Goal: Transaction & Acquisition: Purchase product/service

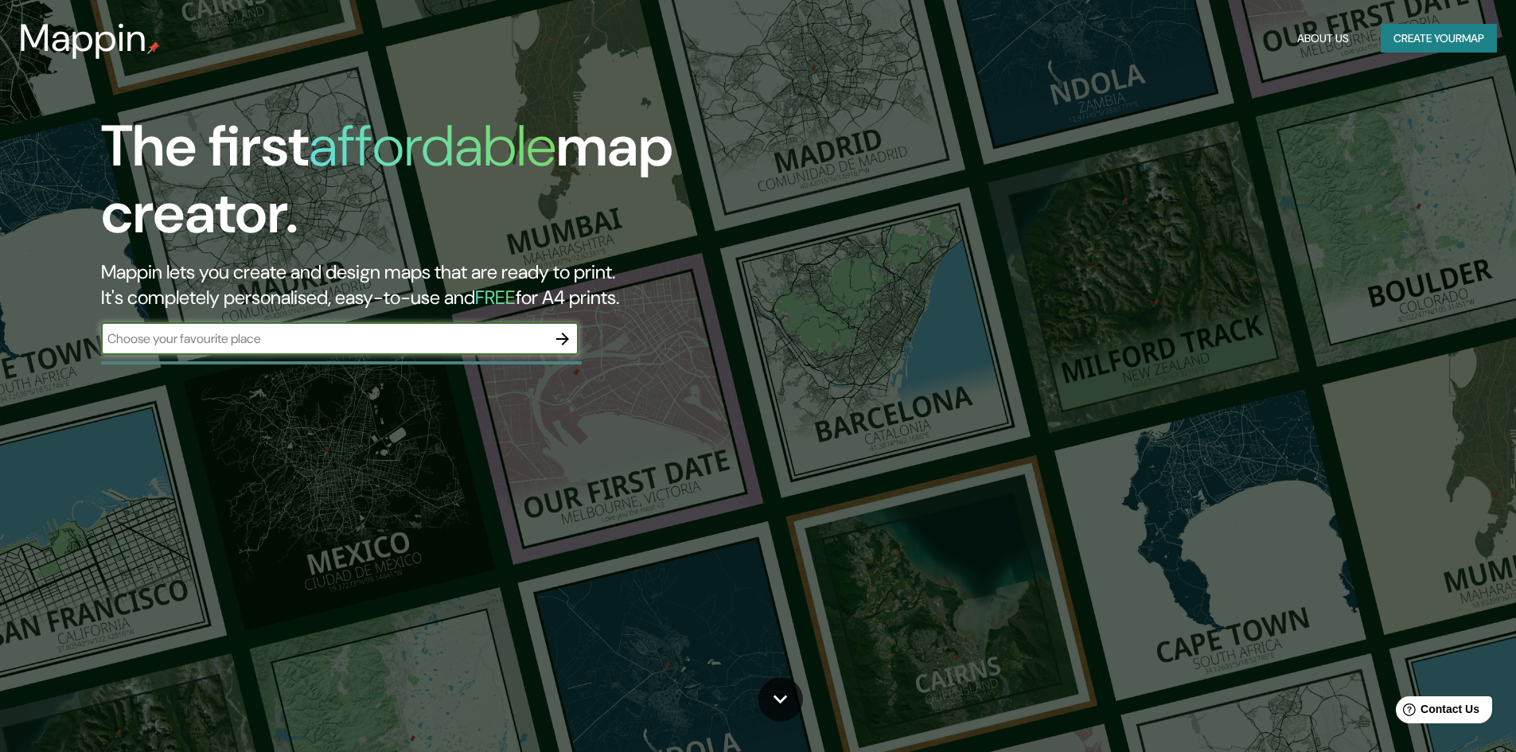
click at [486, 334] on input "text" at bounding box center [324, 339] width 446 height 18
type input "chichimequillas"
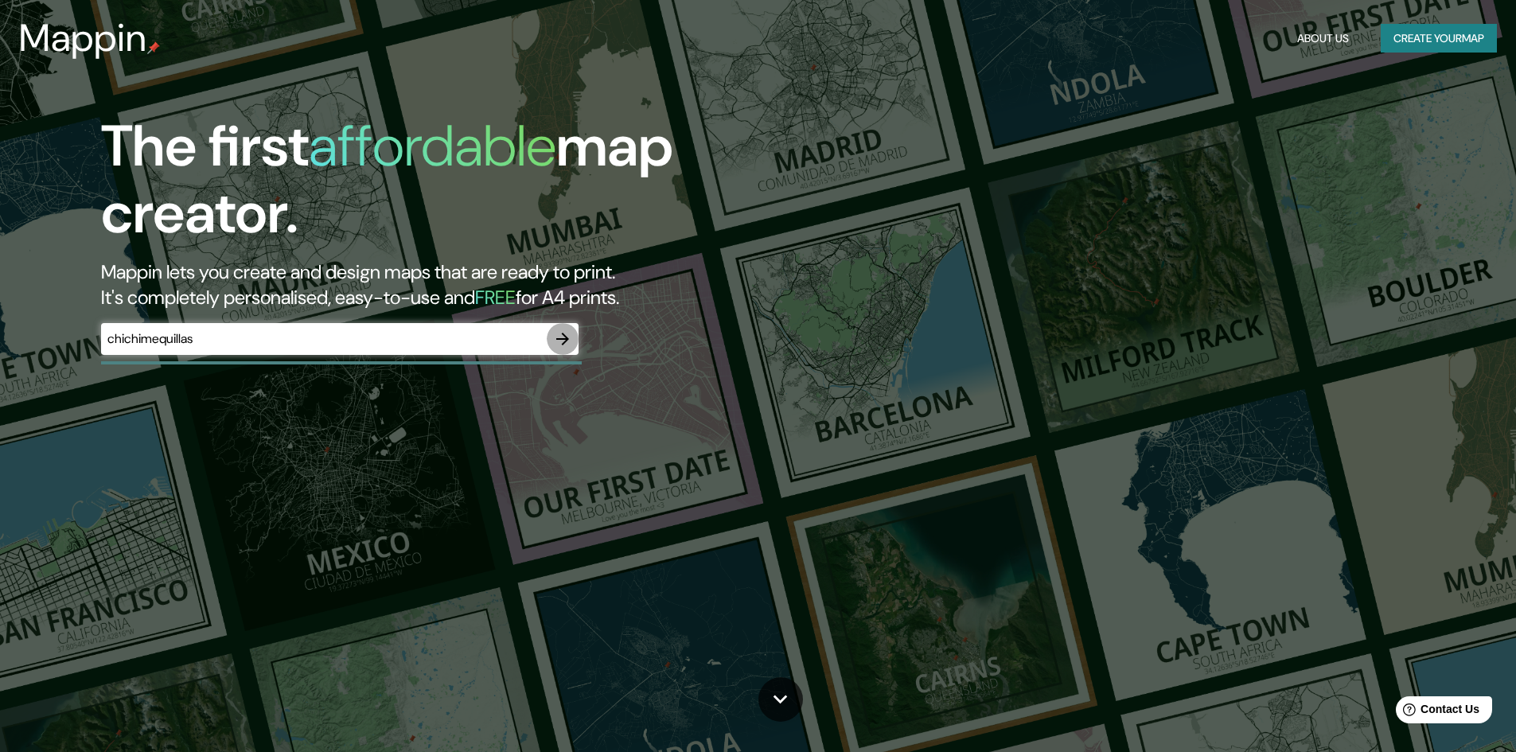
click at [563, 344] on icon "button" at bounding box center [562, 339] width 19 height 19
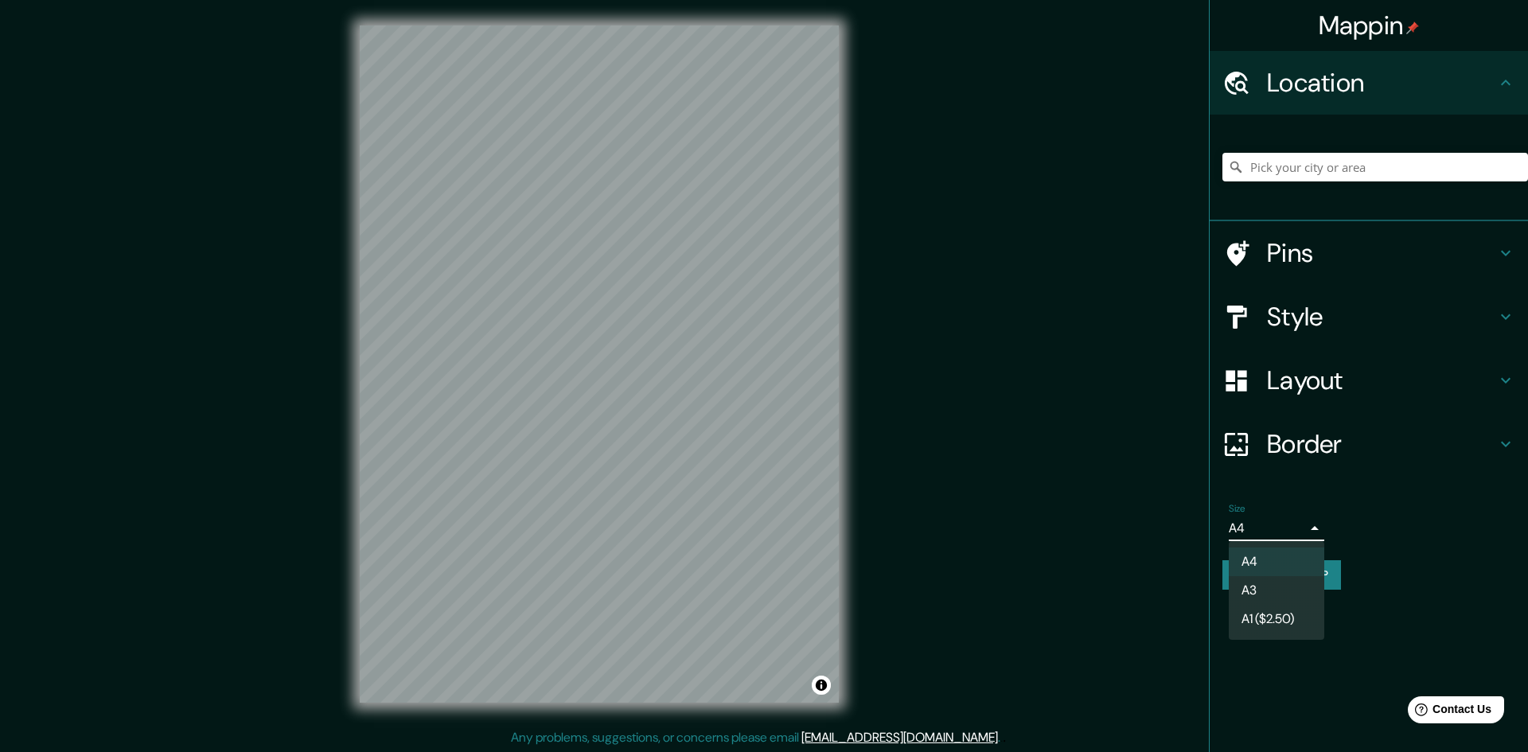
click at [1296, 528] on body "Mappin Location Pins Style Layout Border Choose a border. Hint : you can make l…" at bounding box center [764, 376] width 1528 height 752
click at [1278, 556] on li "A4" at bounding box center [1277, 562] width 96 height 29
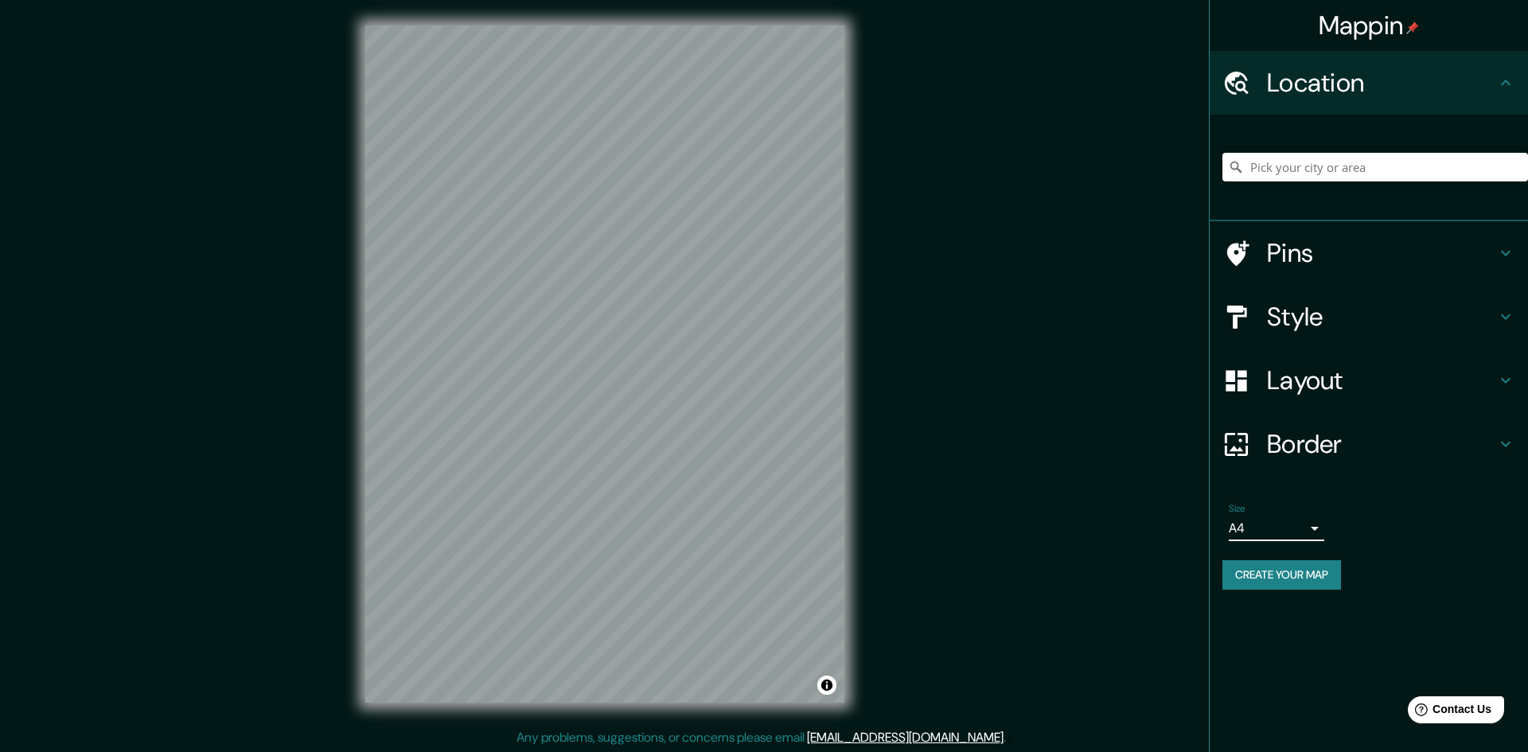
click at [1301, 521] on body "Mappin Location Pins Style Layout Border Choose a border. Hint : you can make l…" at bounding box center [764, 376] width 1528 height 752
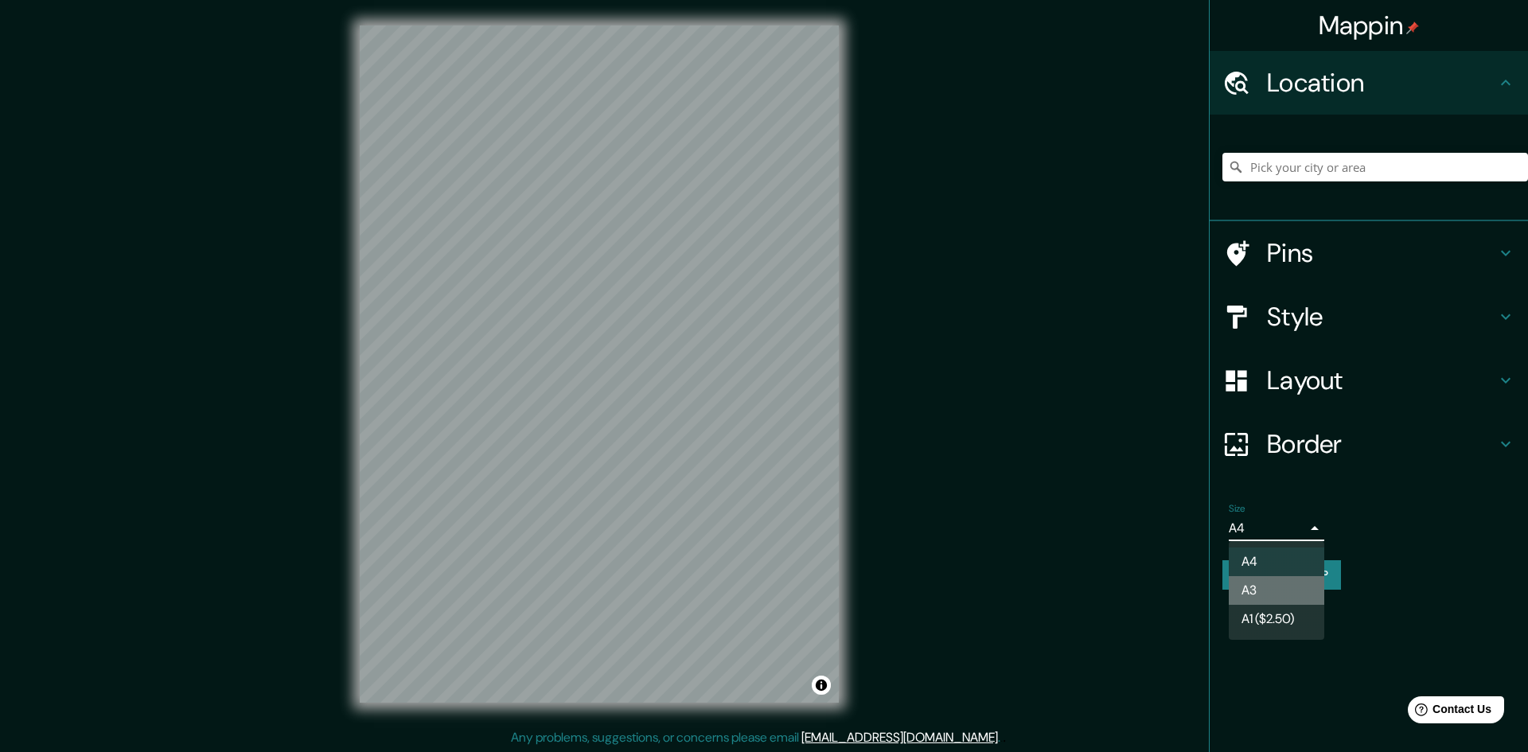
click at [1267, 584] on li "A3" at bounding box center [1277, 590] width 96 height 29
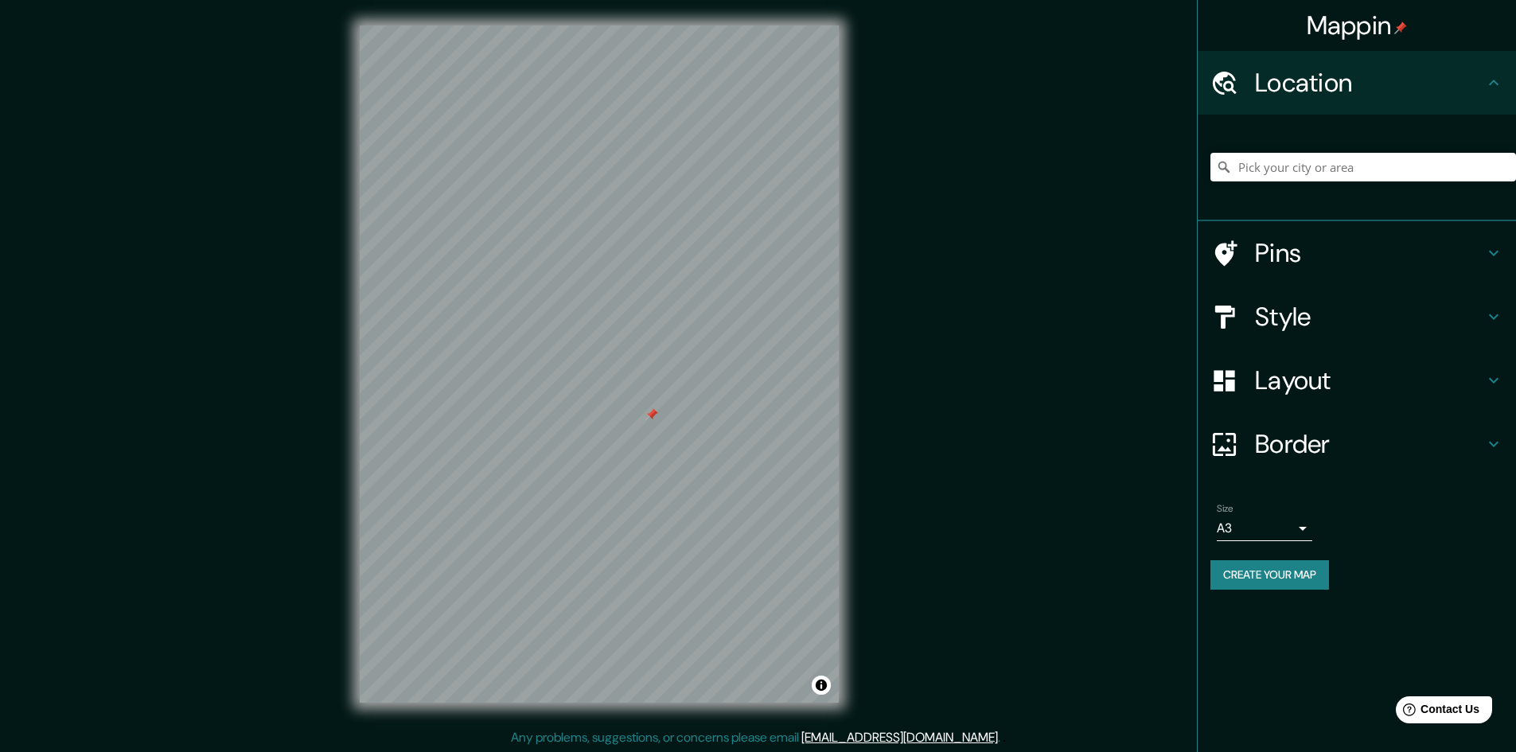
click at [868, 467] on div "Mappin Location Pins Style Layout Border Choose a border. Hint : you can make l…" at bounding box center [758, 377] width 1516 height 754
click at [654, 417] on div at bounding box center [650, 417] width 13 height 13
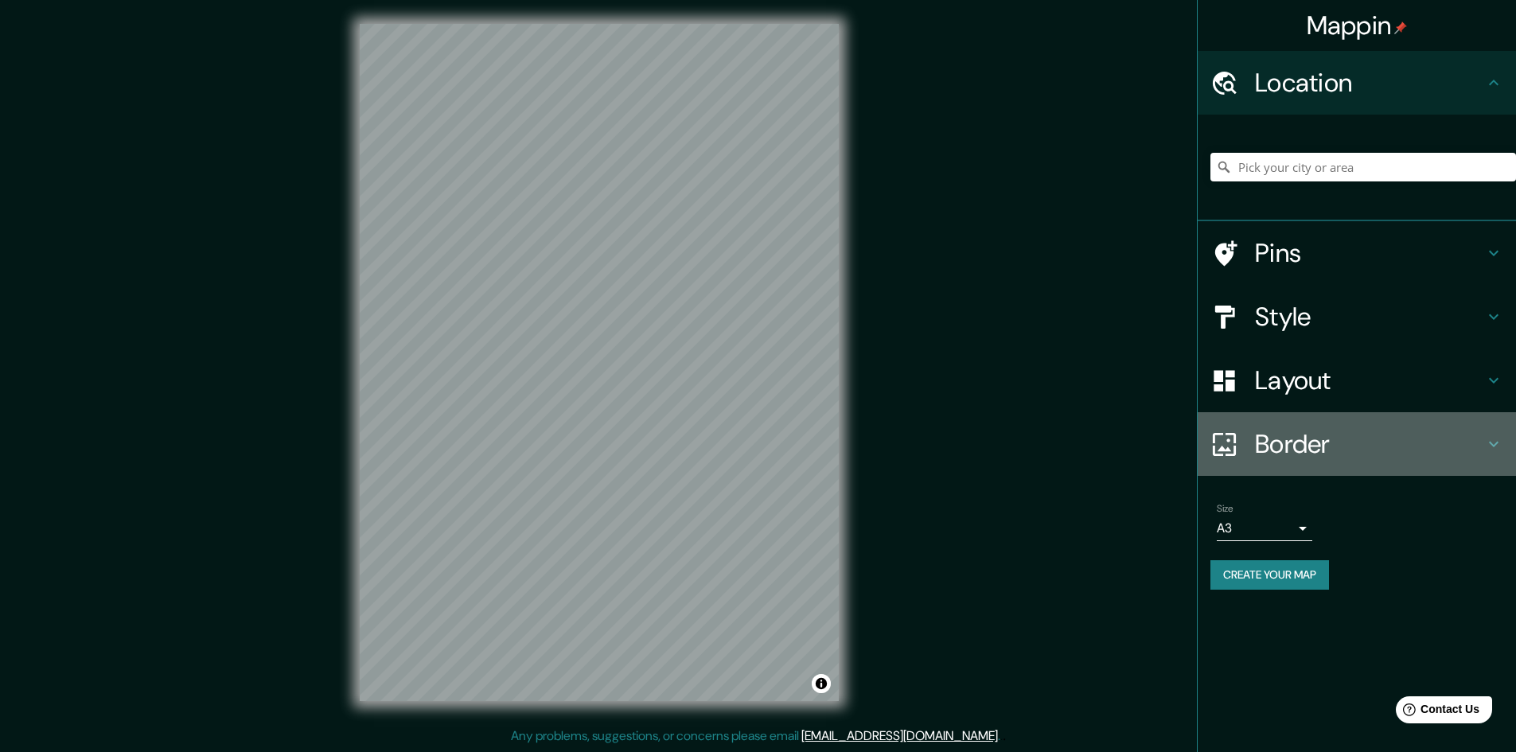
click at [1313, 436] on h4 "Border" at bounding box center [1369, 444] width 229 height 32
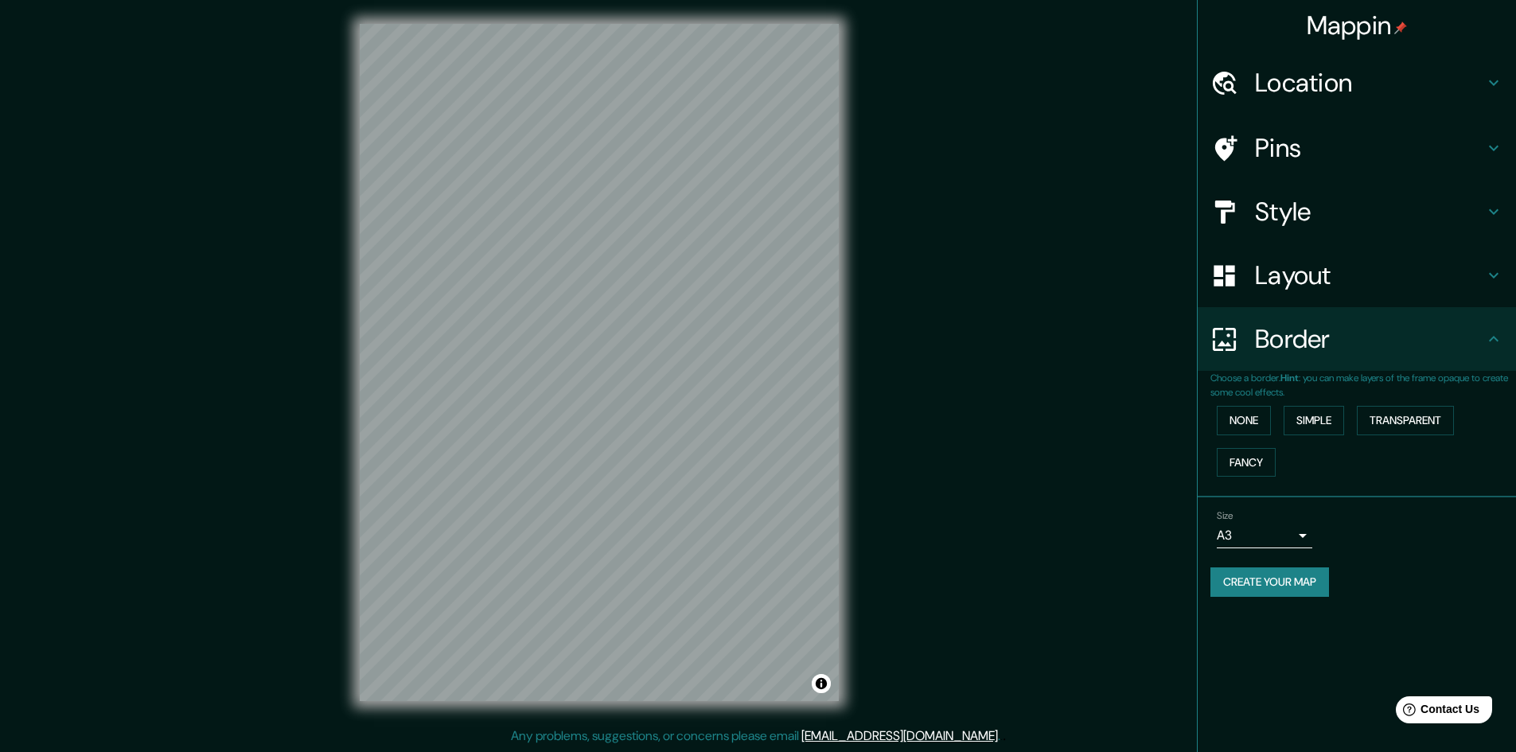
click at [1324, 271] on h4 "Layout" at bounding box center [1369, 276] width 229 height 32
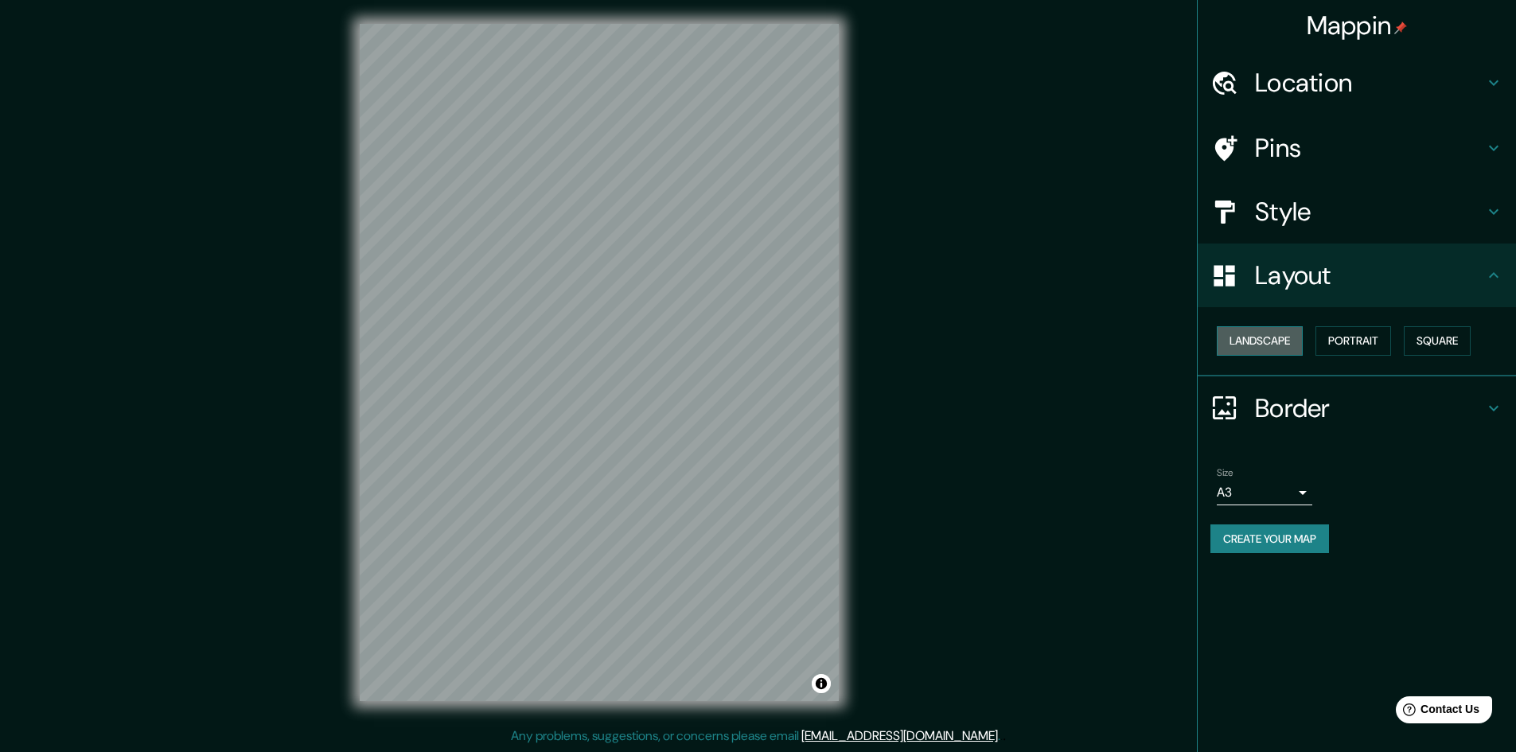
click at [1290, 347] on button "Landscape" at bounding box center [1260, 340] width 86 height 29
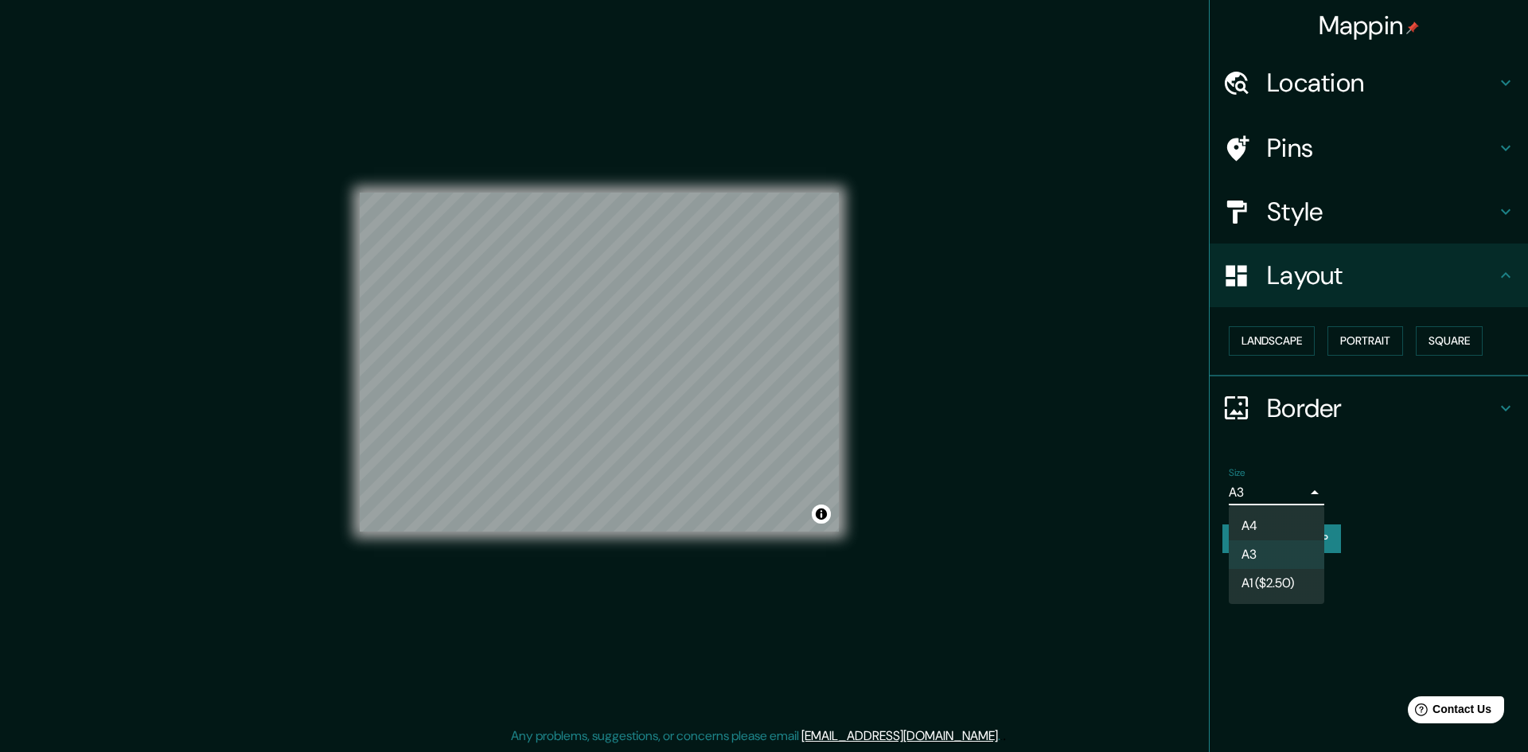
click at [1260, 489] on body "Mappin Location Pins Style Layout Landscape Portrait Square Border Choose a bor…" at bounding box center [764, 374] width 1528 height 752
click at [1258, 525] on li "A4" at bounding box center [1277, 526] width 96 height 29
type input "single"
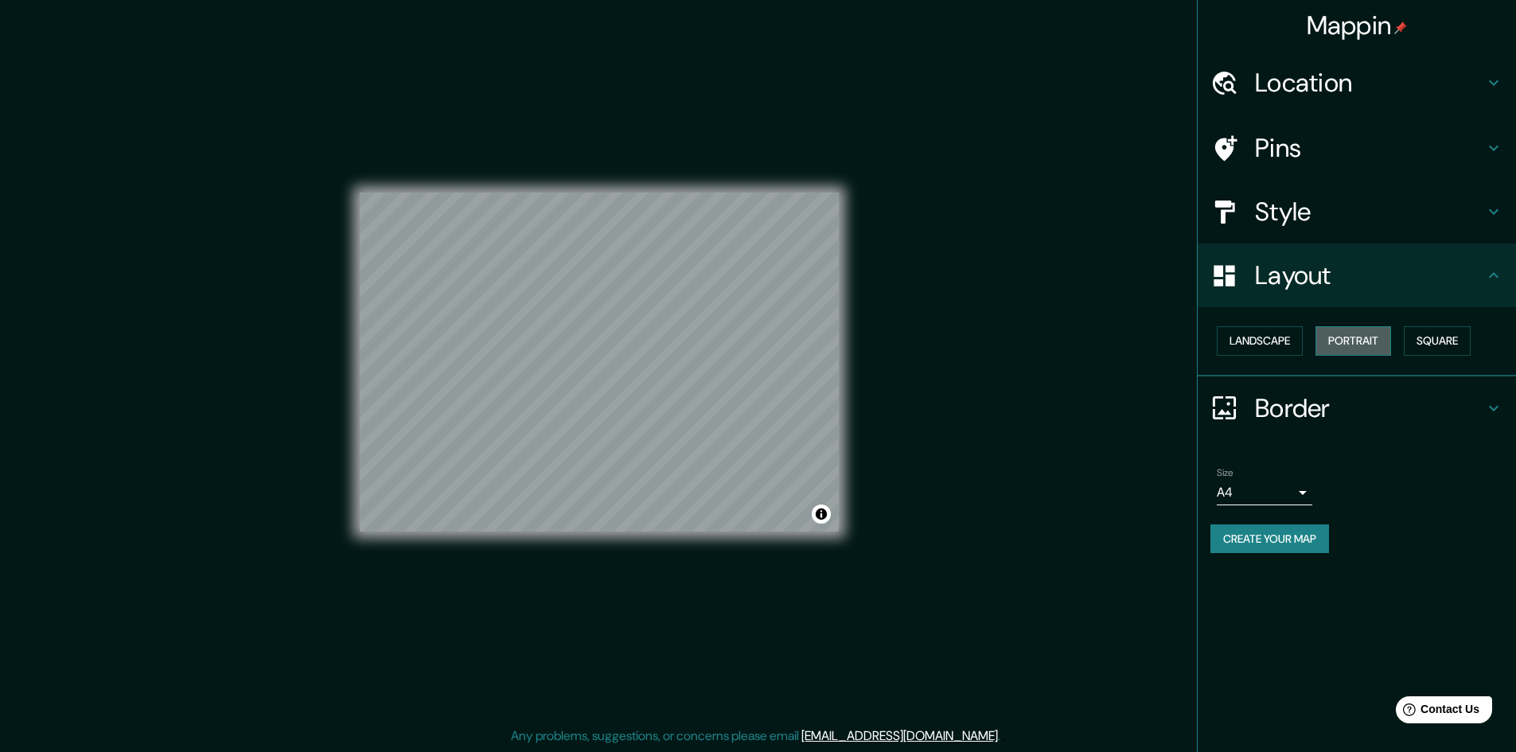
click at [1358, 334] on button "Portrait" at bounding box center [1354, 340] width 76 height 29
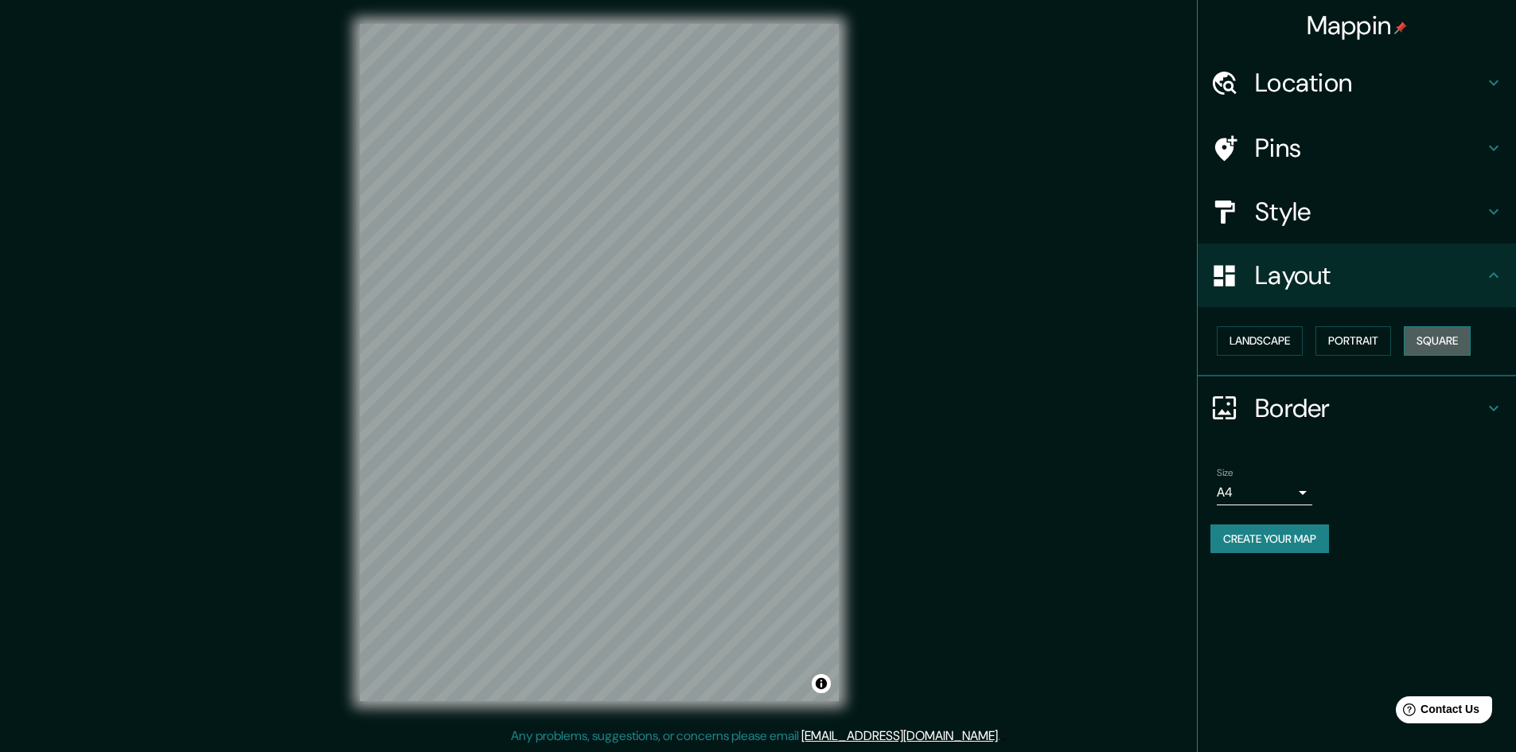
click at [1432, 329] on button "Square" at bounding box center [1437, 340] width 67 height 29
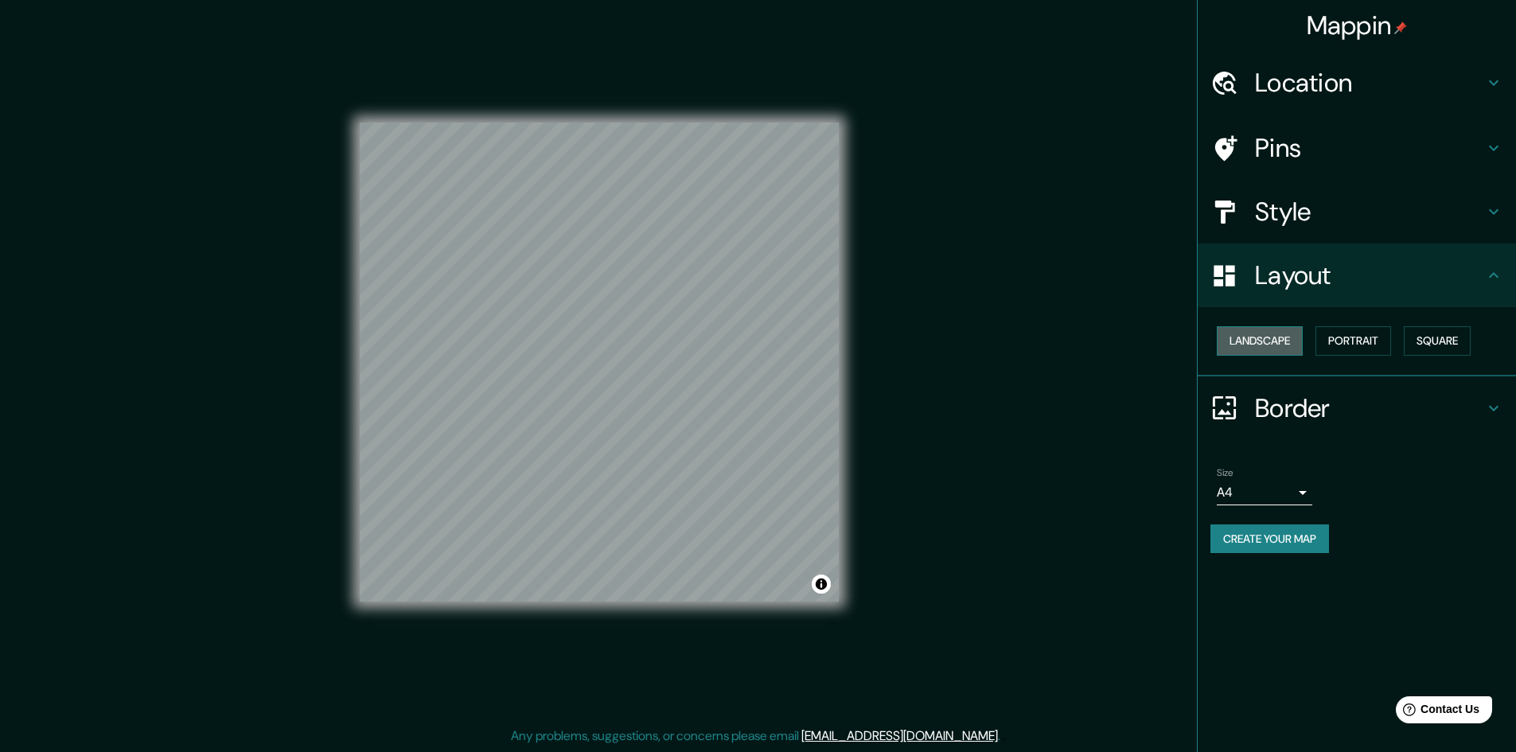
click at [1260, 348] on button "Landscape" at bounding box center [1260, 340] width 86 height 29
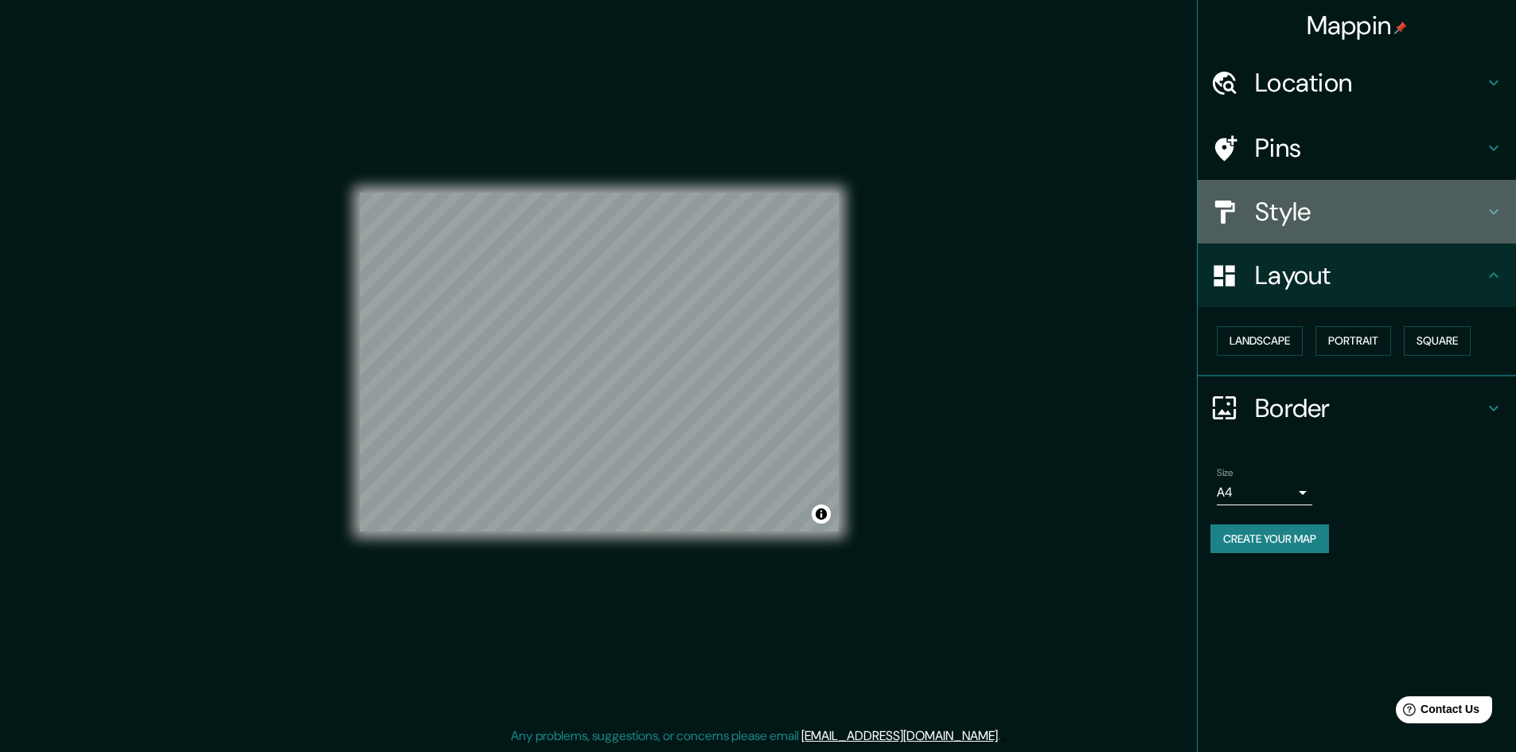
click at [1296, 211] on h4 "Style" at bounding box center [1369, 212] width 229 height 32
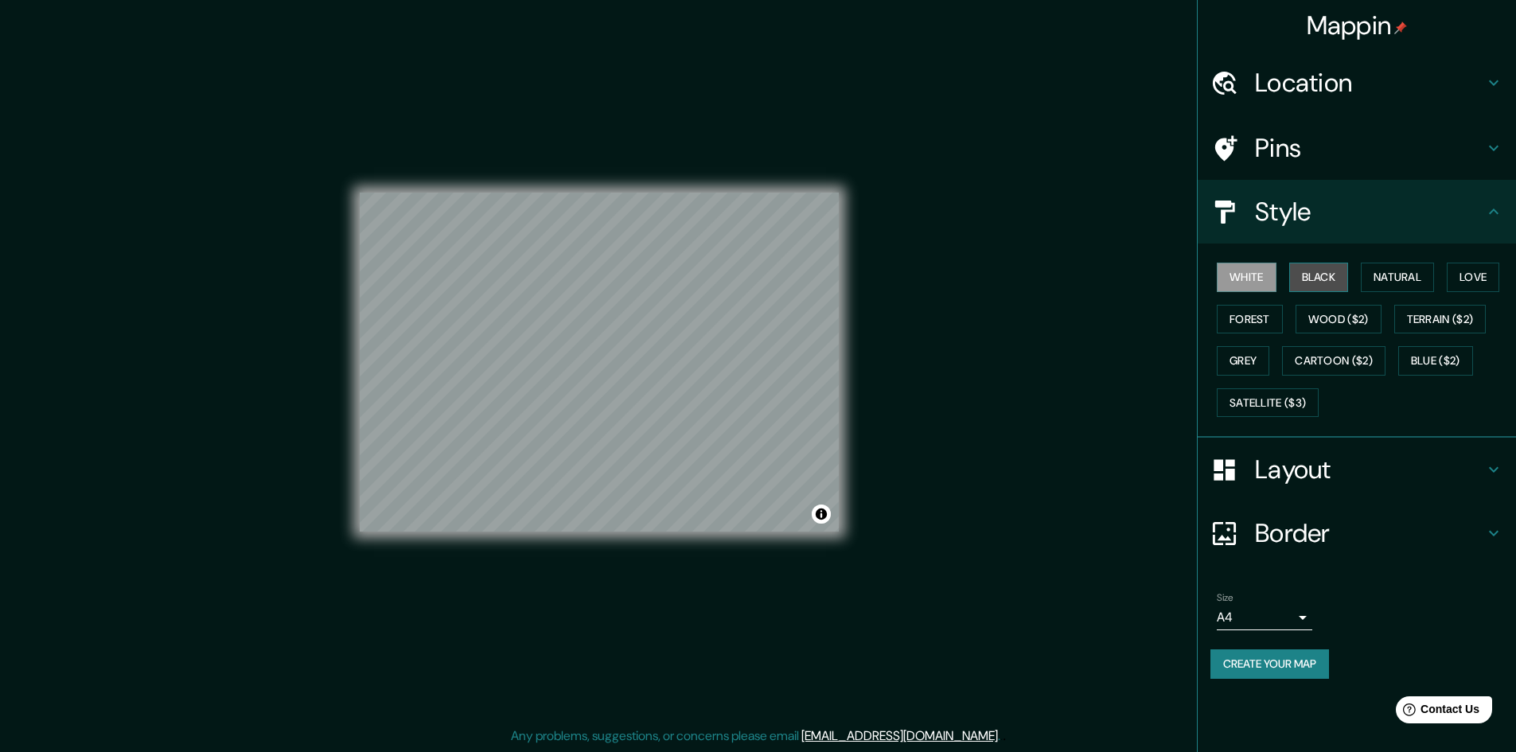
click at [1326, 279] on button "Black" at bounding box center [1320, 277] width 60 height 29
click at [1406, 279] on button "Natural" at bounding box center [1397, 277] width 73 height 29
click at [1491, 279] on button "Love" at bounding box center [1473, 277] width 53 height 29
click at [1258, 281] on button "White" at bounding box center [1247, 277] width 60 height 29
click at [1253, 318] on button "Forest" at bounding box center [1250, 319] width 66 height 29
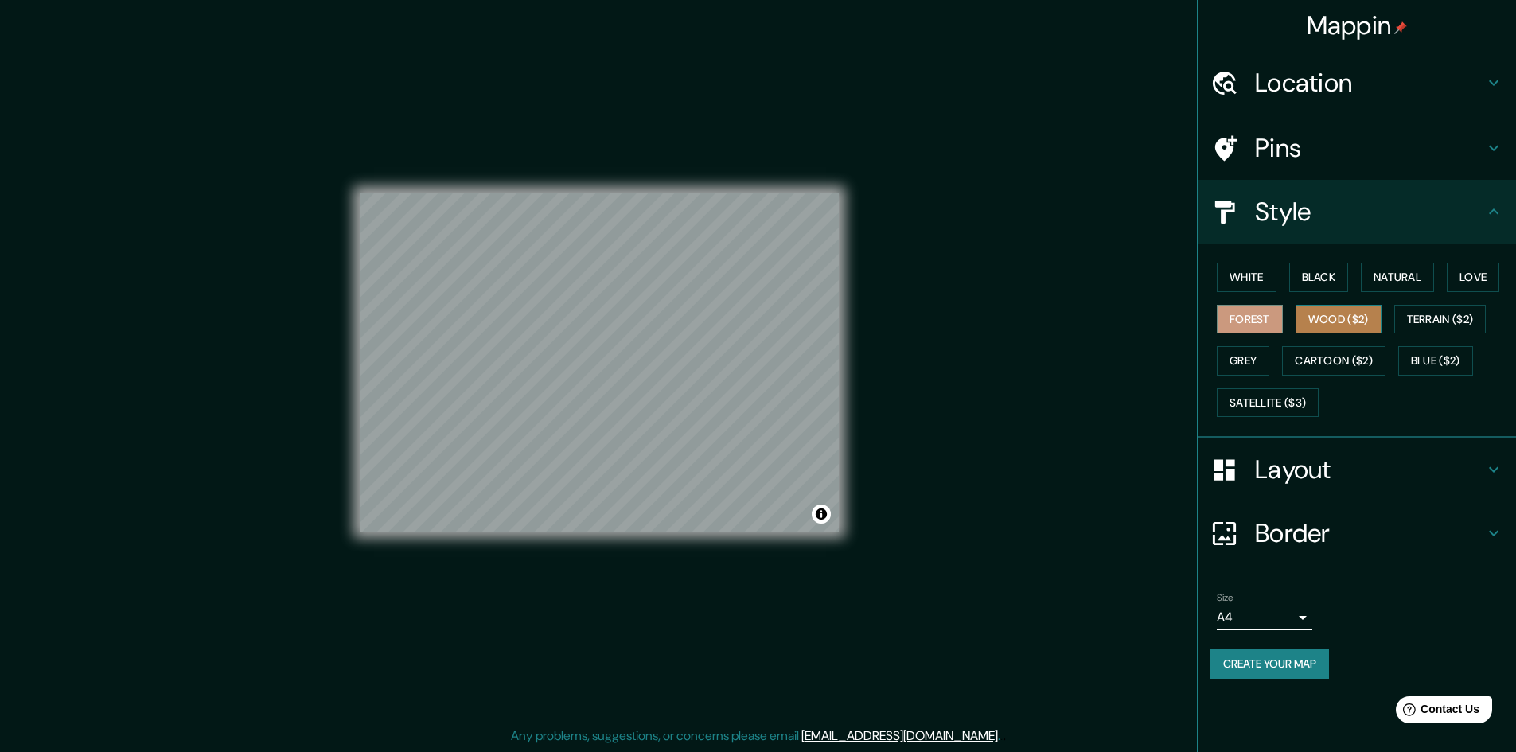
click at [1338, 319] on button "Wood ($2)" at bounding box center [1339, 319] width 86 height 29
click at [1456, 321] on button "Terrain ($2)" at bounding box center [1441, 319] width 92 height 29
click at [1251, 357] on button "Grey" at bounding box center [1243, 360] width 53 height 29
click at [1308, 361] on button "Cartoon ($2)" at bounding box center [1333, 360] width 103 height 29
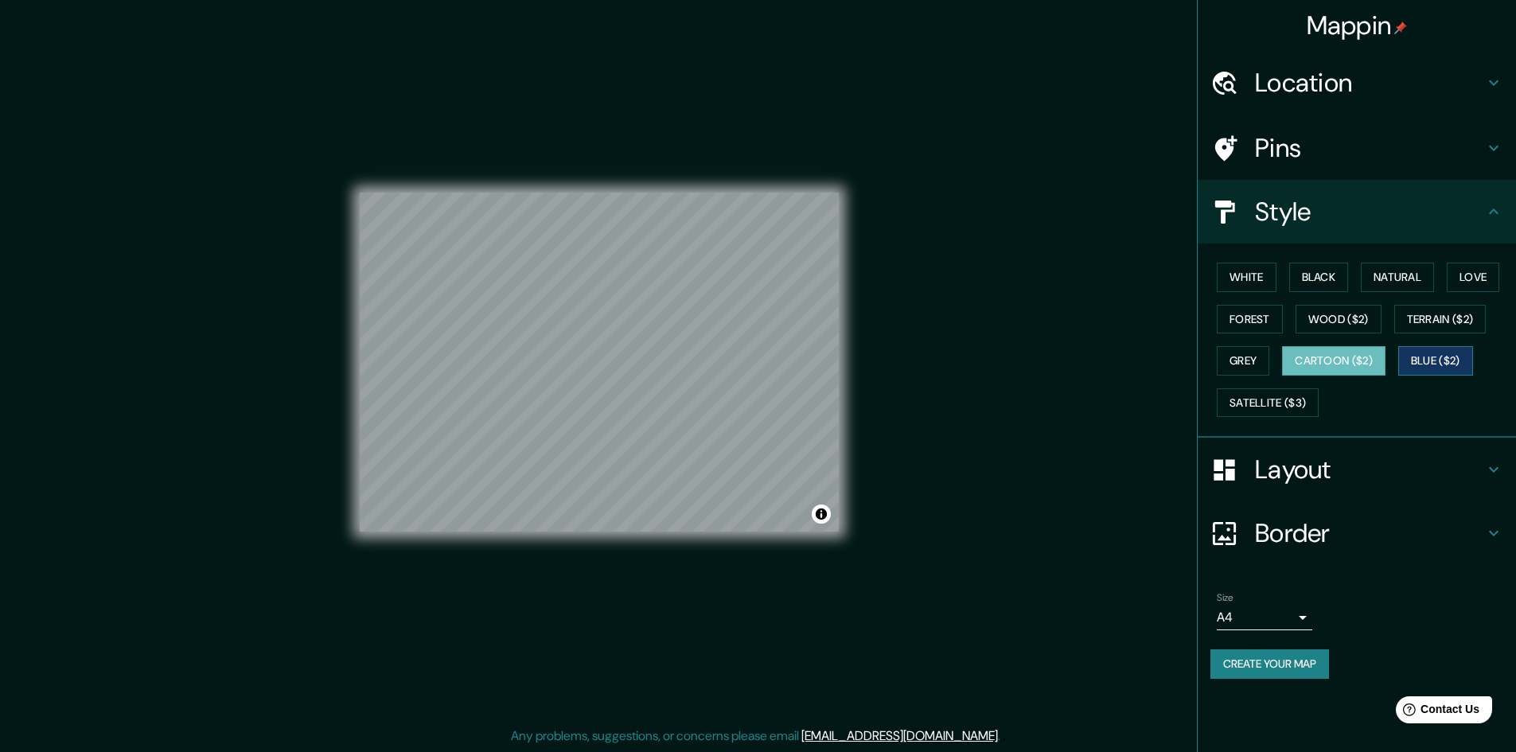
click at [1459, 361] on button "Blue ($2)" at bounding box center [1436, 360] width 75 height 29
click at [1290, 392] on button "Satellite ($3)" at bounding box center [1268, 402] width 102 height 29
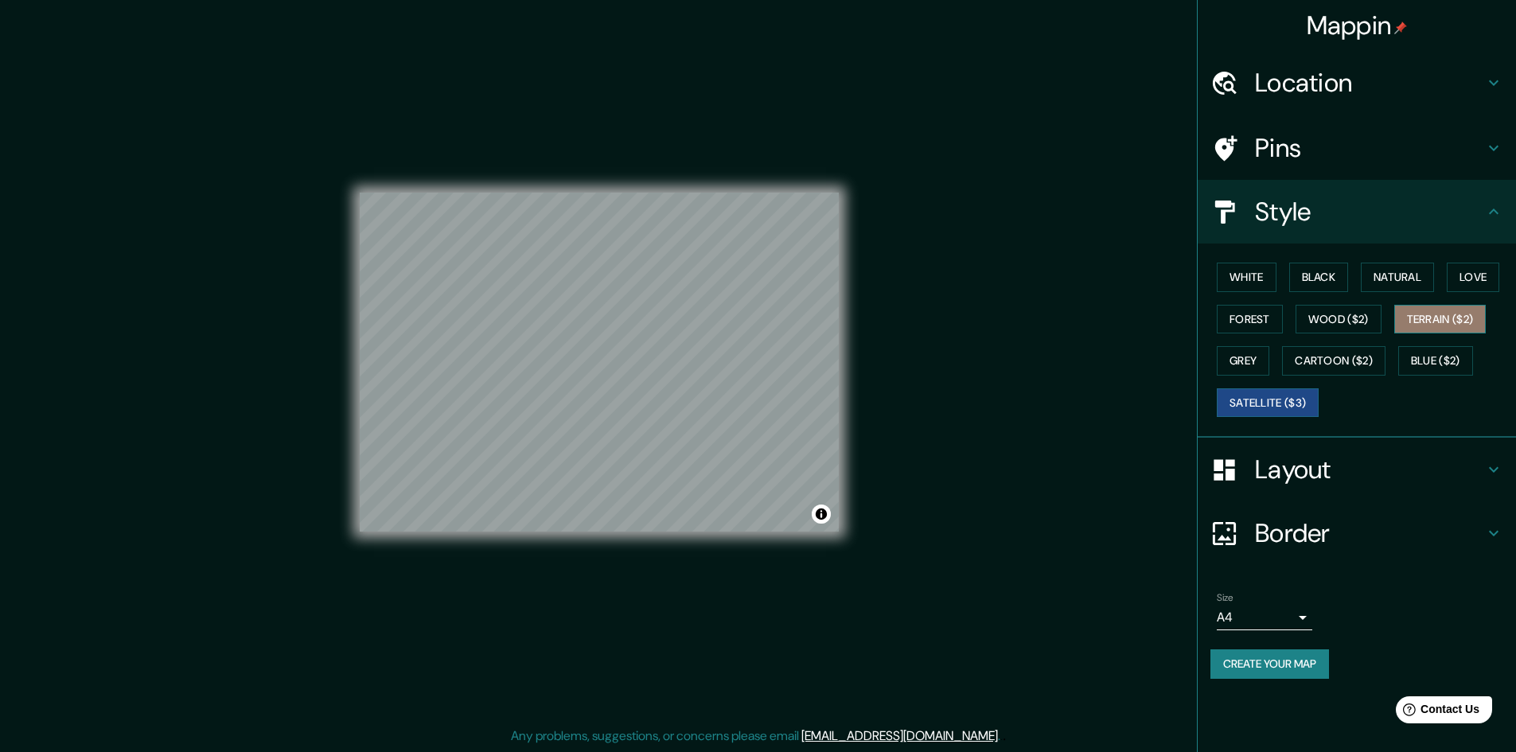
click at [1471, 320] on button "Terrain ($2)" at bounding box center [1441, 319] width 92 height 29
click at [1240, 280] on button "White" at bounding box center [1247, 277] width 60 height 29
click at [553, 391] on div at bounding box center [554, 387] width 13 height 13
